Goal: Transaction & Acquisition: Register for event/course

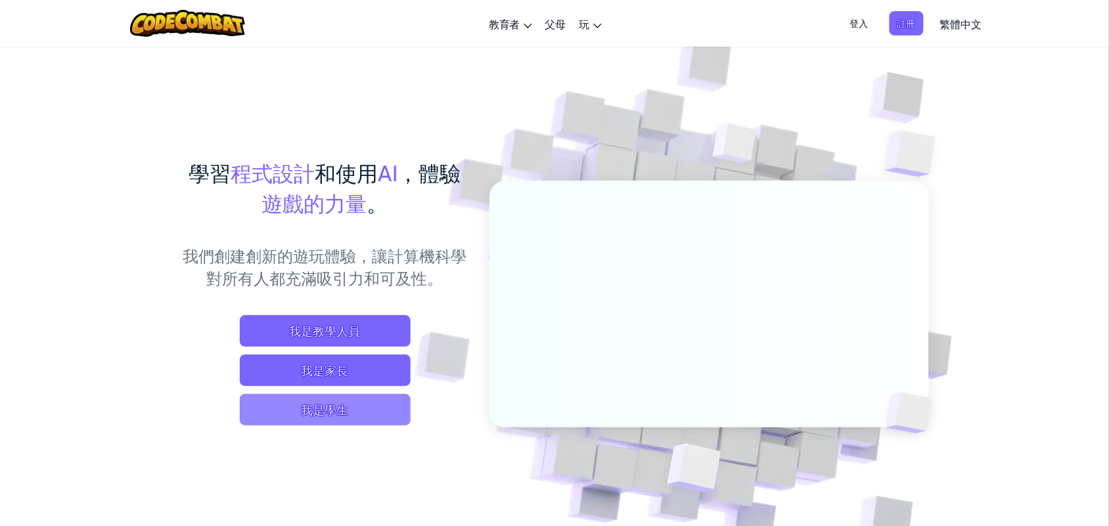
click at [334, 405] on span "我是學生" at bounding box center [325, 410] width 171 height 32
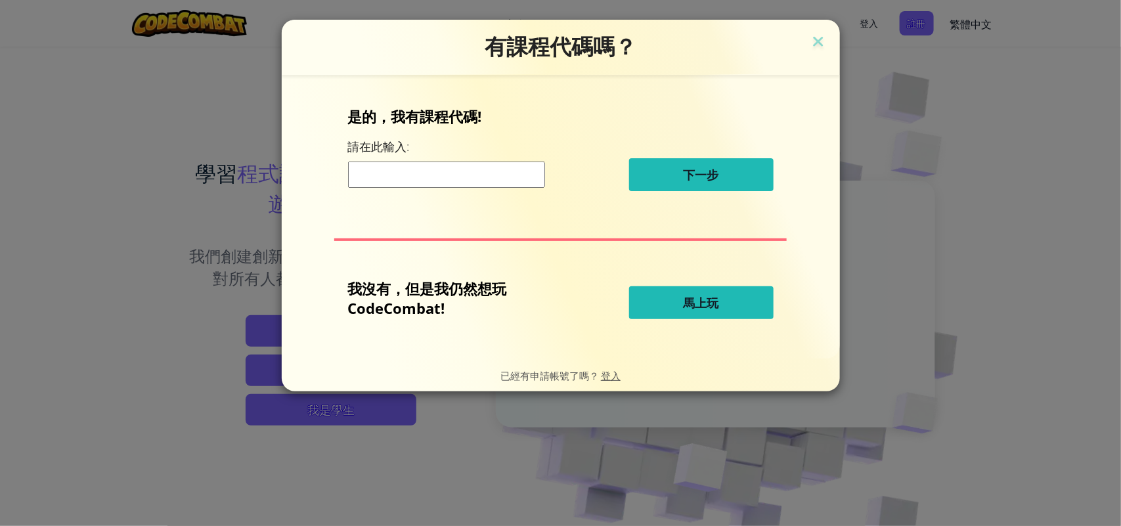
drag, startPoint x: 514, startPoint y: 161, endPoint x: 507, endPoint y: 179, distance: 19.8
click at [509, 165] on div "下一步" at bounding box center [561, 174] width 426 height 33
drag, startPoint x: 507, startPoint y: 182, endPoint x: 506, endPoint y: 188, distance: 6.7
click at [507, 182] on input at bounding box center [446, 175] width 197 height 26
type input "HomePlantDrink"
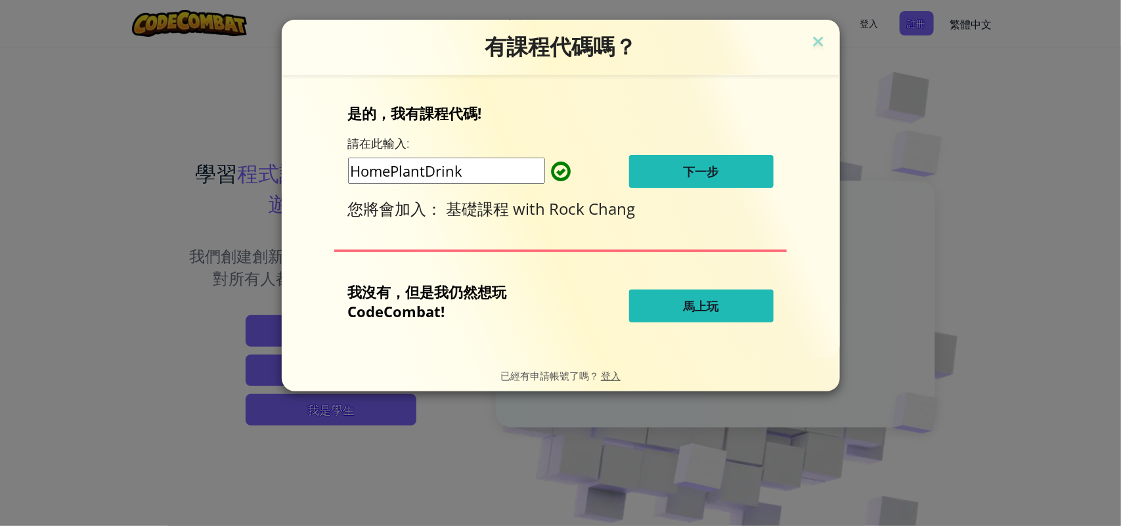
click at [690, 188] on div "是的，我有課程代碼! 請在此輸入: HomePlantDrink 下一步 您將會加入： 基礎課程 with Rock Chang" at bounding box center [561, 161] width 426 height 116
click at [691, 182] on button "下一步" at bounding box center [701, 171] width 144 height 33
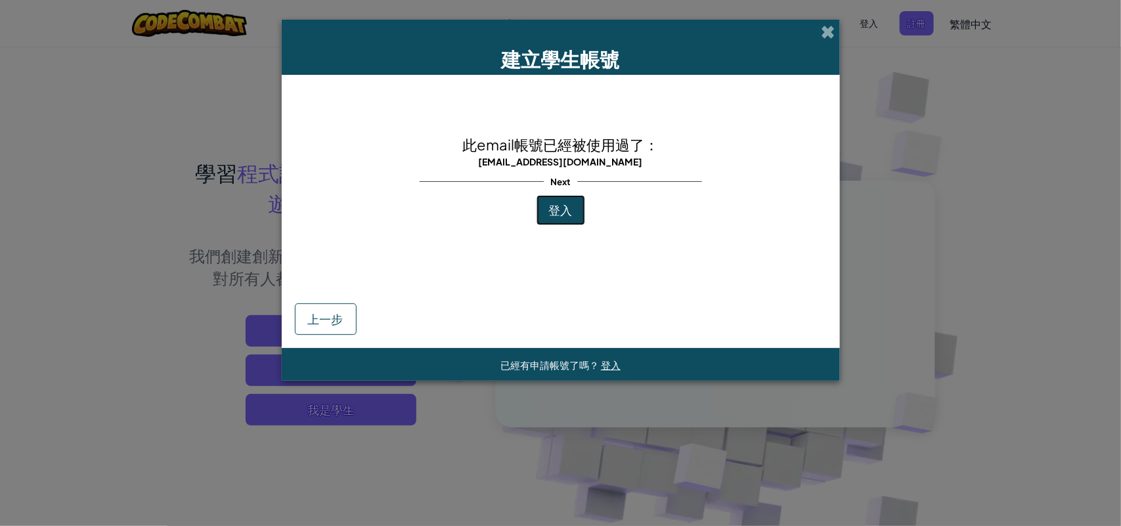
click at [569, 219] on button "登入" at bounding box center [561, 210] width 49 height 30
